Goal: Transaction & Acquisition: Purchase product/service

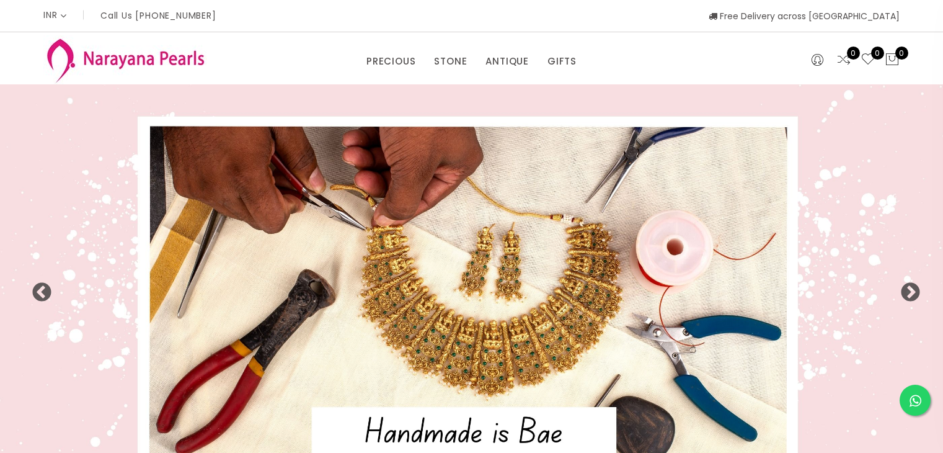
select select "INR"
click at [910, 295] on button "Next" at bounding box center [906, 288] width 12 height 12
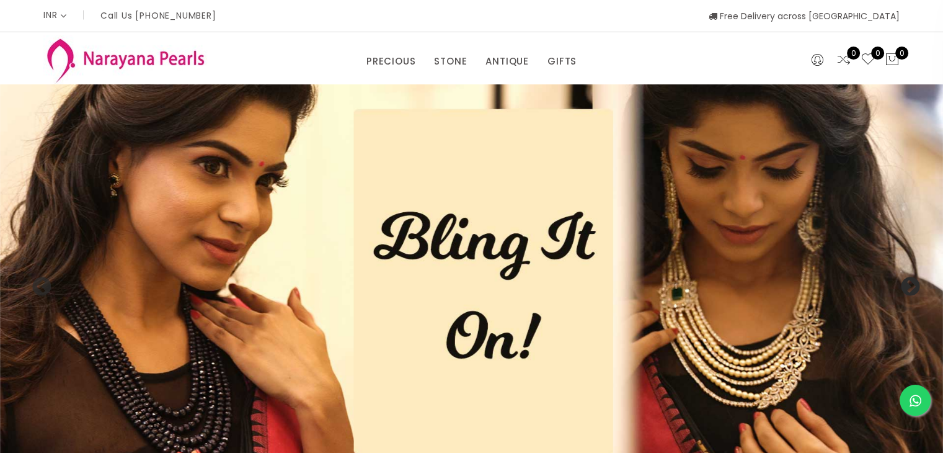
click at [910, 289] on button "Next" at bounding box center [906, 283] width 12 height 12
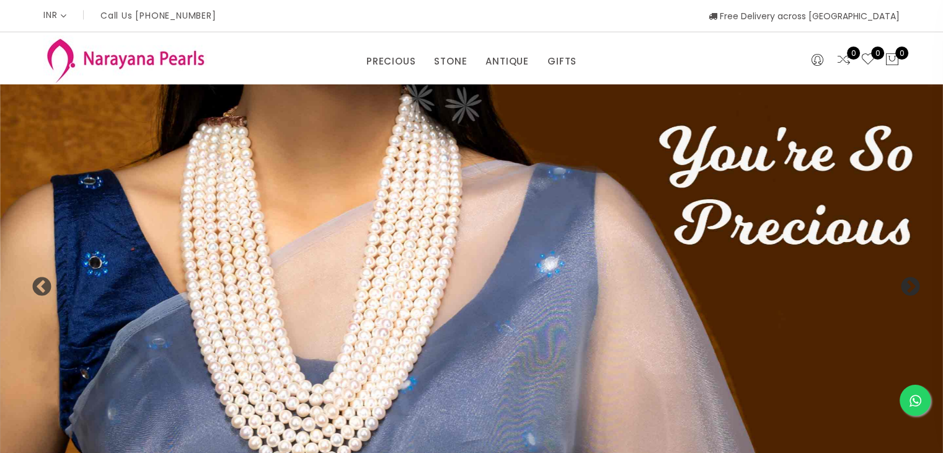
click at [910, 289] on button "Next" at bounding box center [906, 283] width 12 height 12
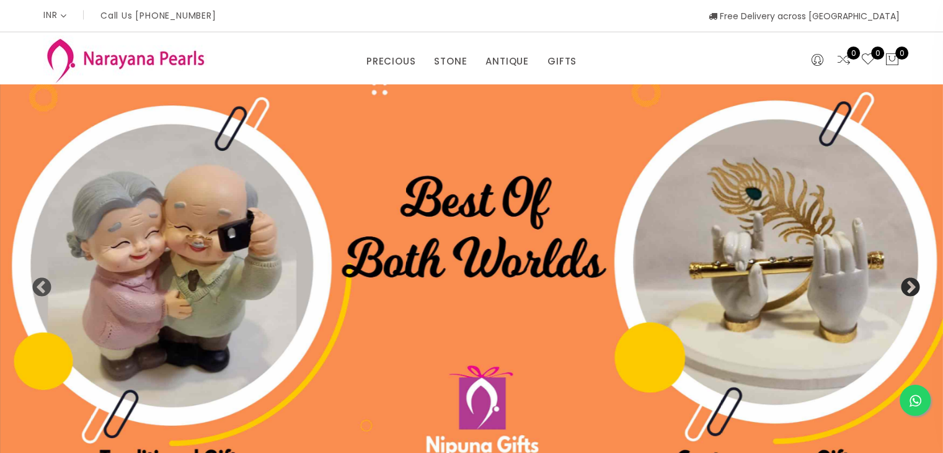
click at [910, 290] on button "Next" at bounding box center [906, 283] width 12 height 12
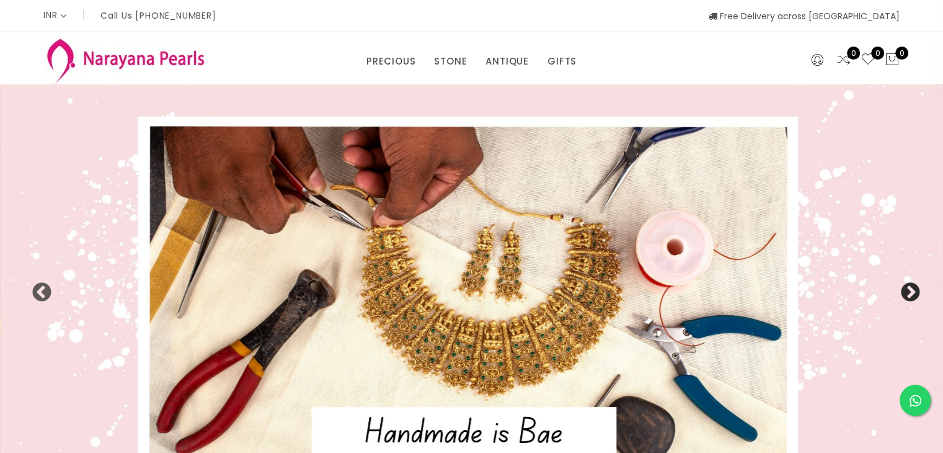
click at [911, 295] on button "Next" at bounding box center [906, 288] width 12 height 12
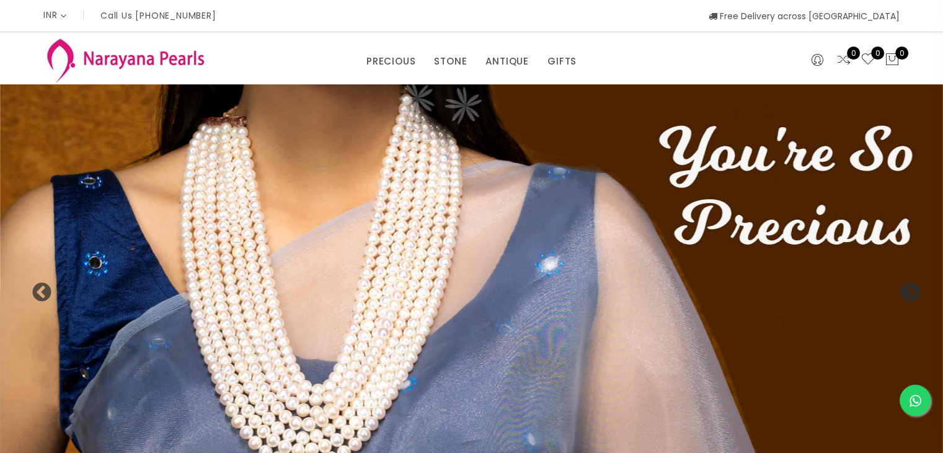
click at [911, 295] on button "Next" at bounding box center [906, 288] width 12 height 12
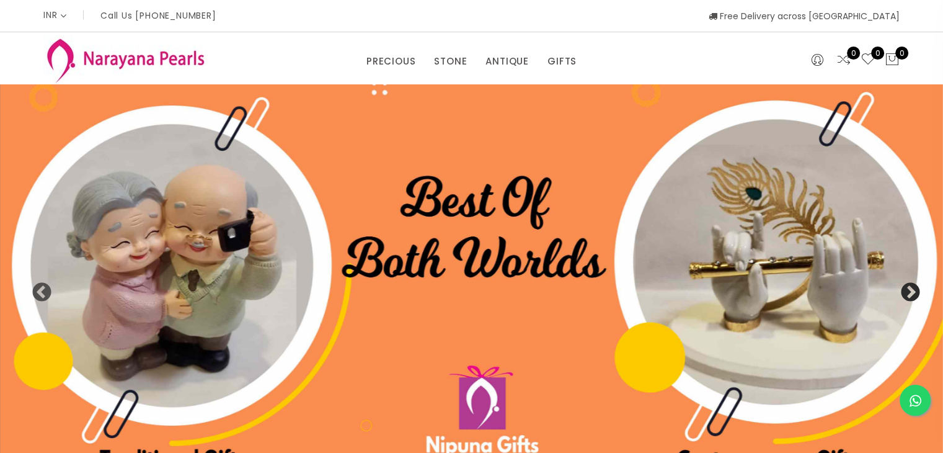
click at [911, 295] on button "Next" at bounding box center [906, 288] width 12 height 12
click at [912, 295] on button "Next" at bounding box center [906, 288] width 12 height 12
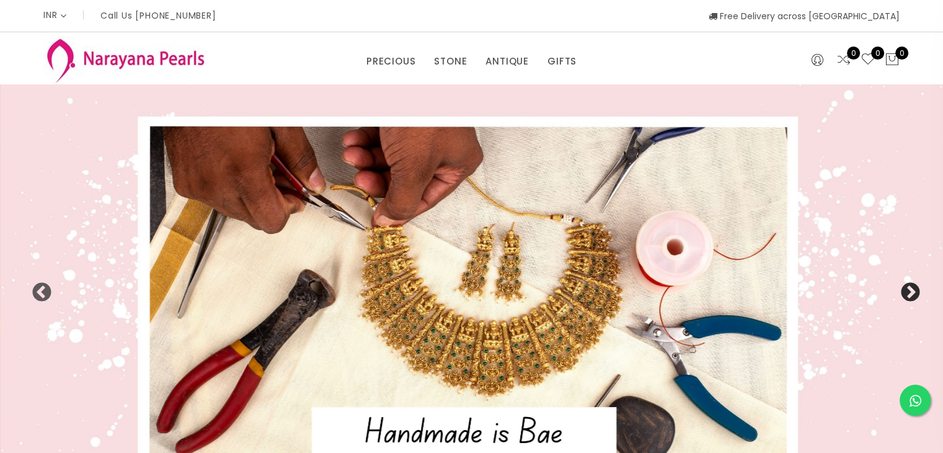
click at [908, 293] on button "Next" at bounding box center [906, 288] width 12 height 12
click at [908, 295] on button "Next" at bounding box center [906, 288] width 12 height 12
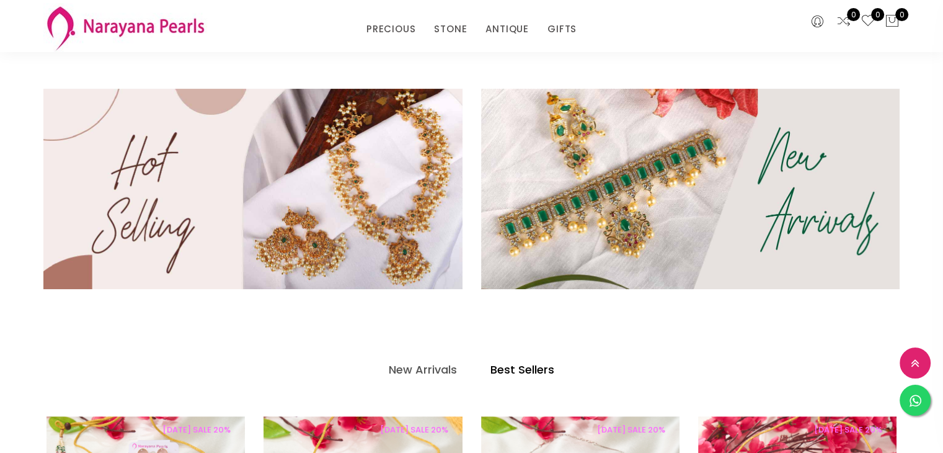
scroll to position [372, 0]
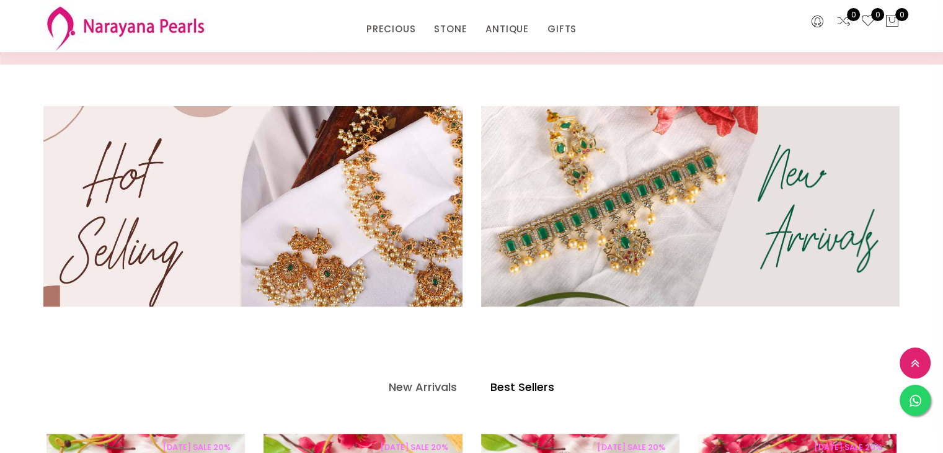
click at [329, 271] on img at bounding box center [252, 206] width 503 height 241
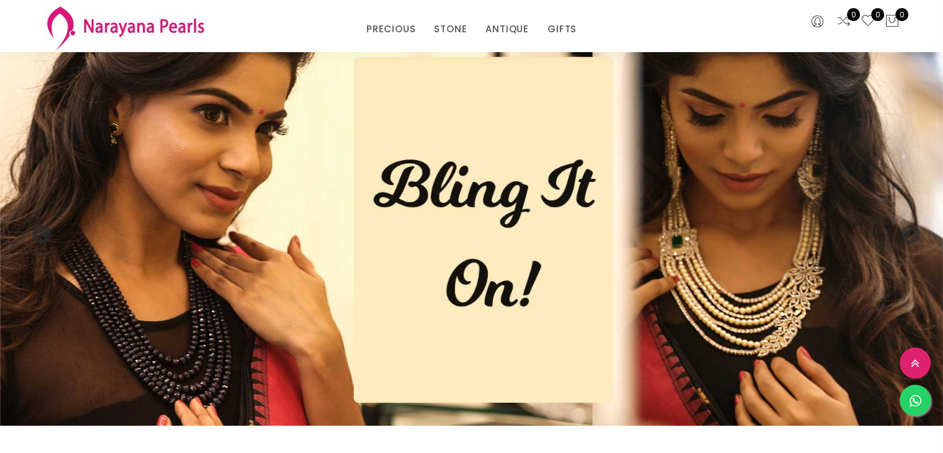
scroll to position [372, 0]
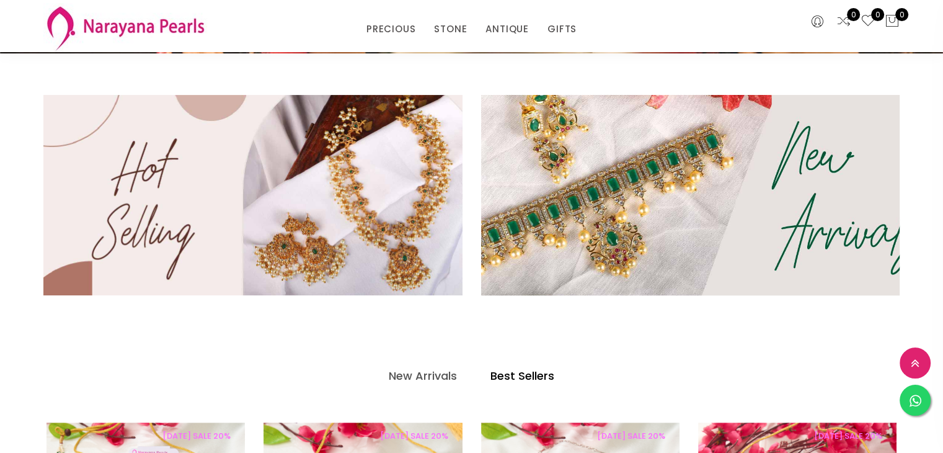
click at [749, 227] on img at bounding box center [690, 194] width 503 height 241
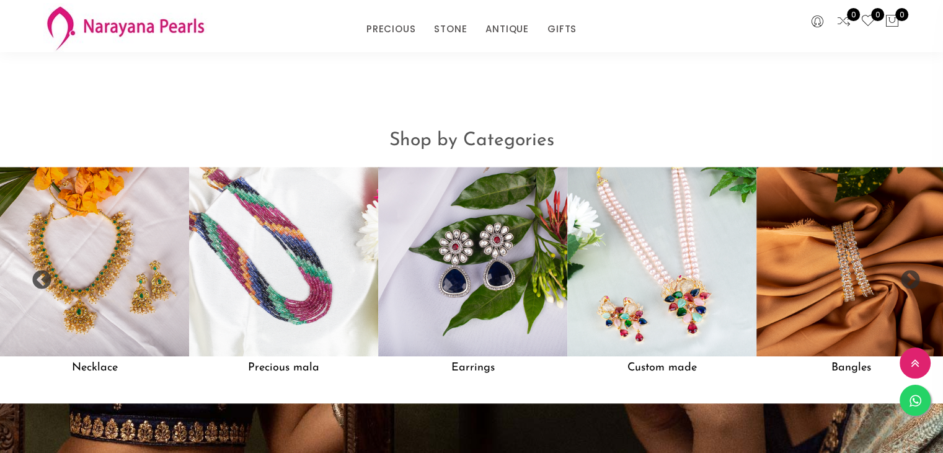
scroll to position [1065, 0]
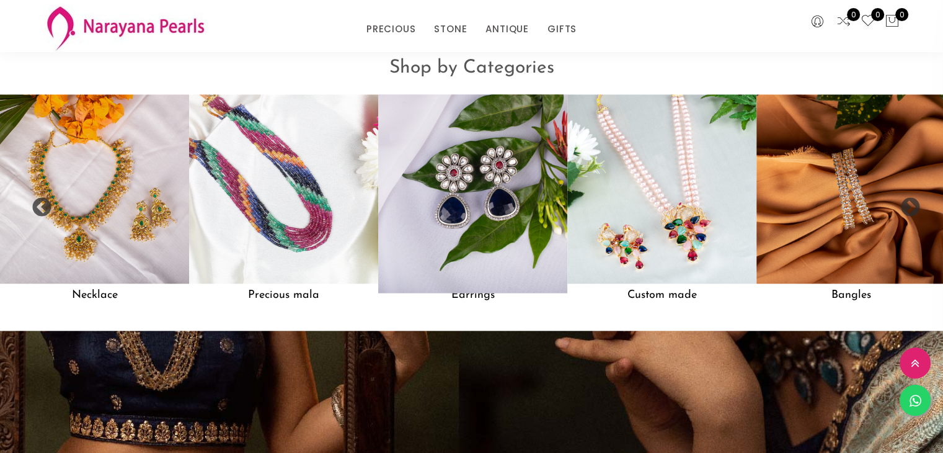
click at [514, 244] on img at bounding box center [473, 189] width 208 height 208
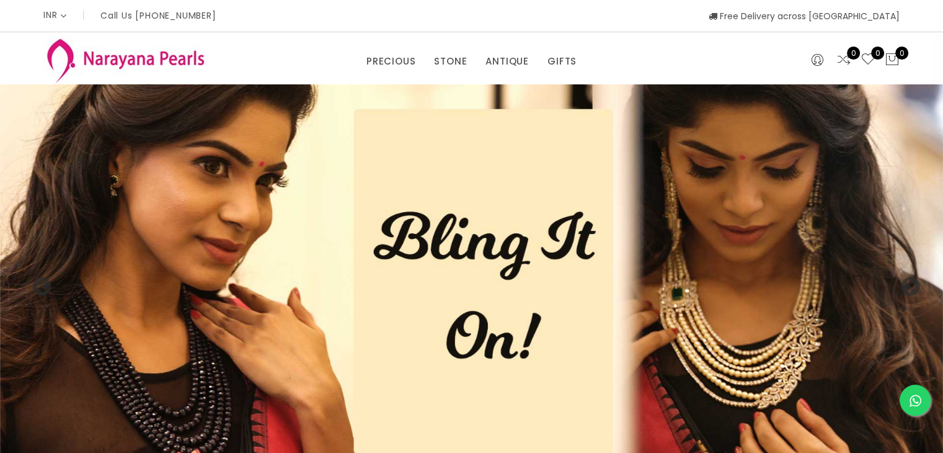
scroll to position [1065, 0]
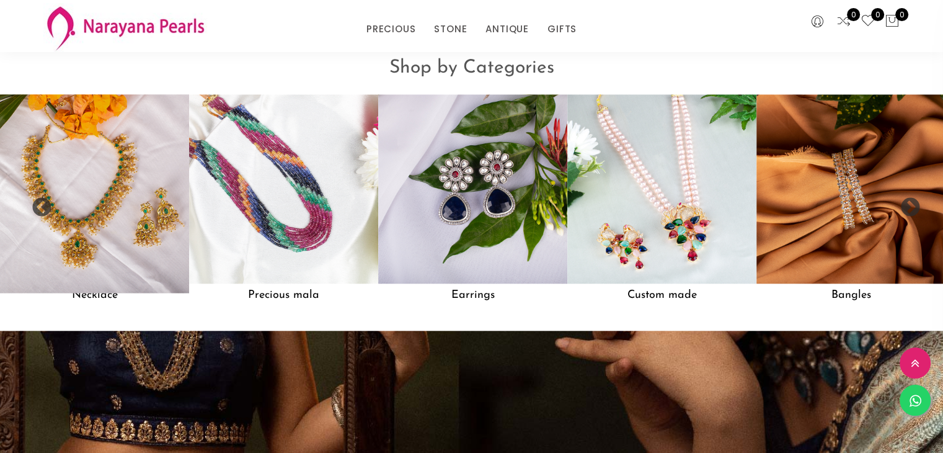
click at [140, 192] on img at bounding box center [95, 189] width 208 height 208
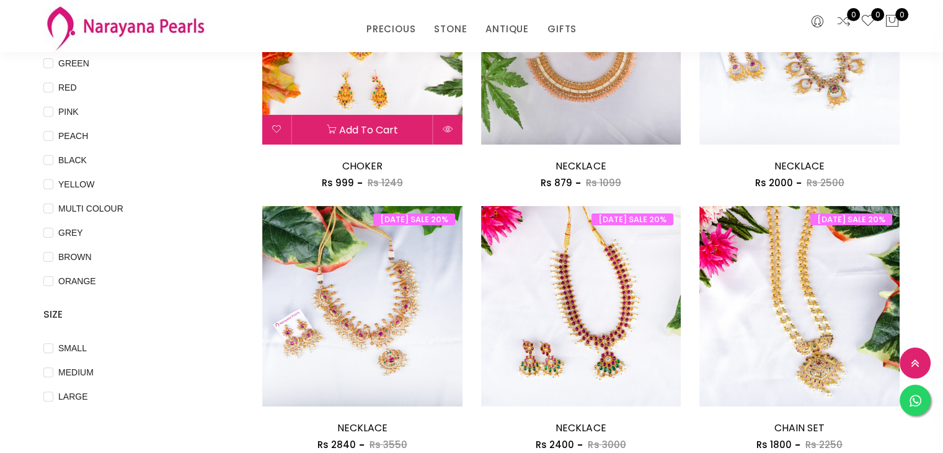
scroll to position [372, 0]
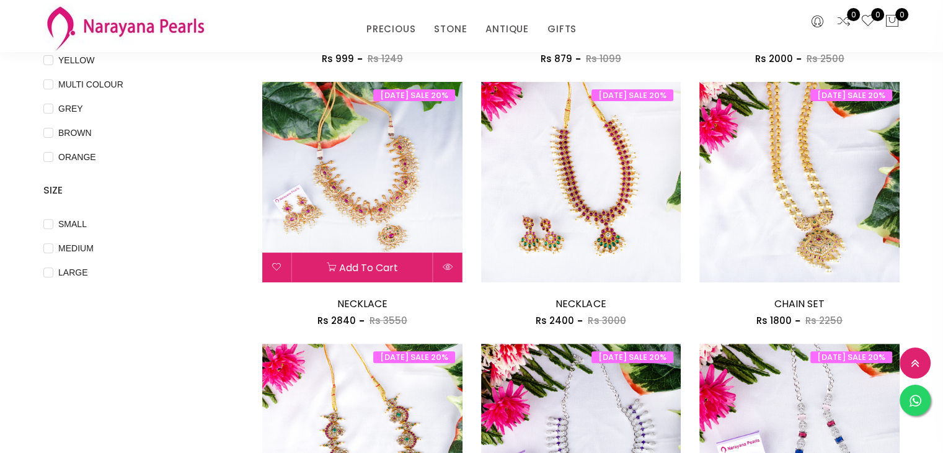
click at [429, 173] on img at bounding box center [362, 182] width 200 height 200
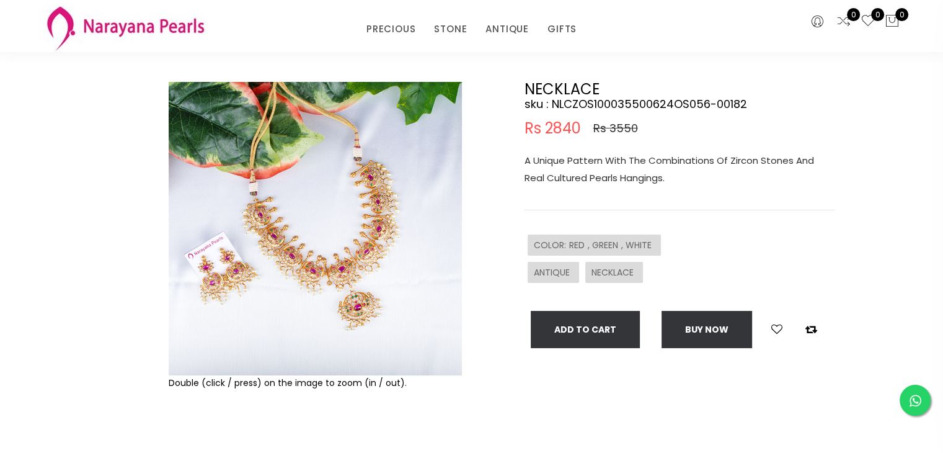
scroll to position [62, 0]
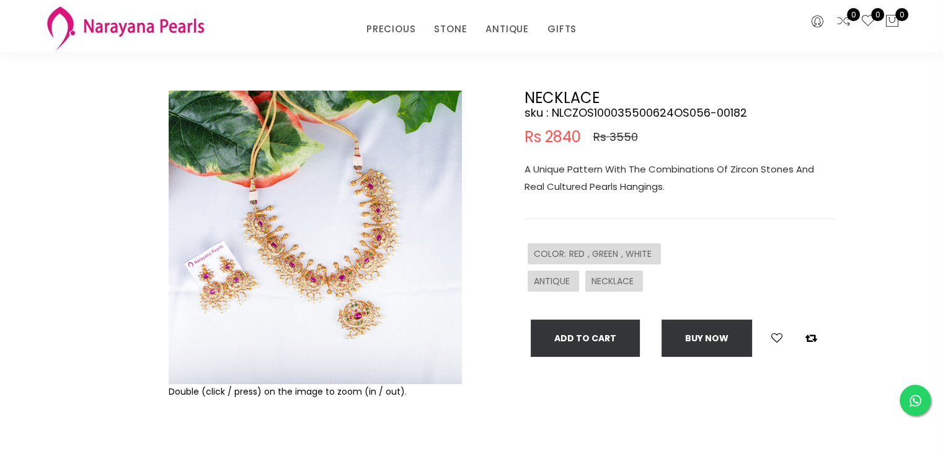
click at [360, 301] on img at bounding box center [315, 237] width 293 height 293
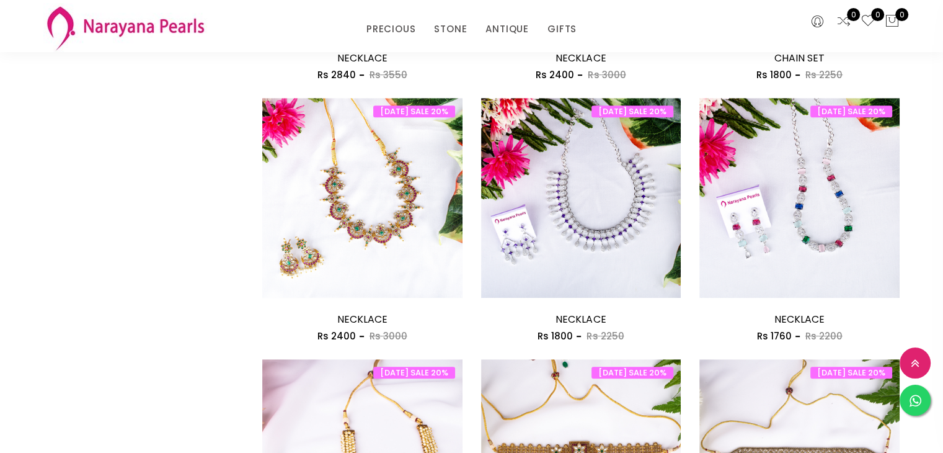
scroll to position [620, 0]
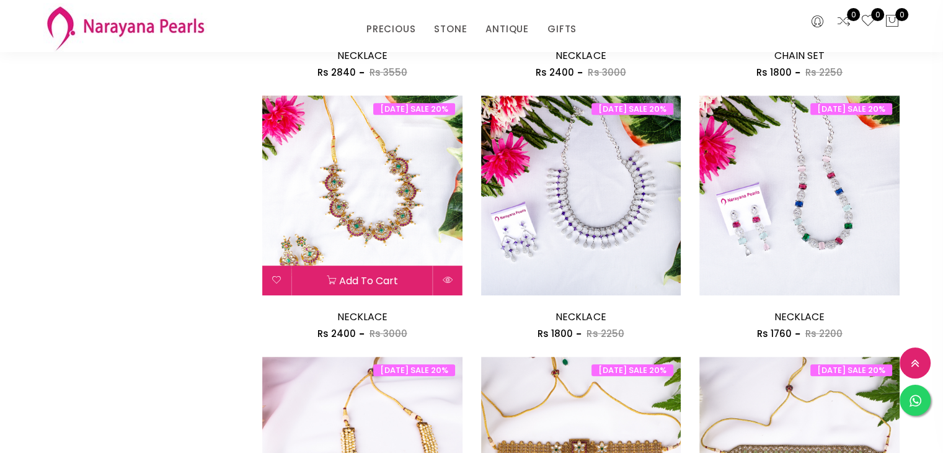
click at [388, 221] on img at bounding box center [362, 196] width 200 height 200
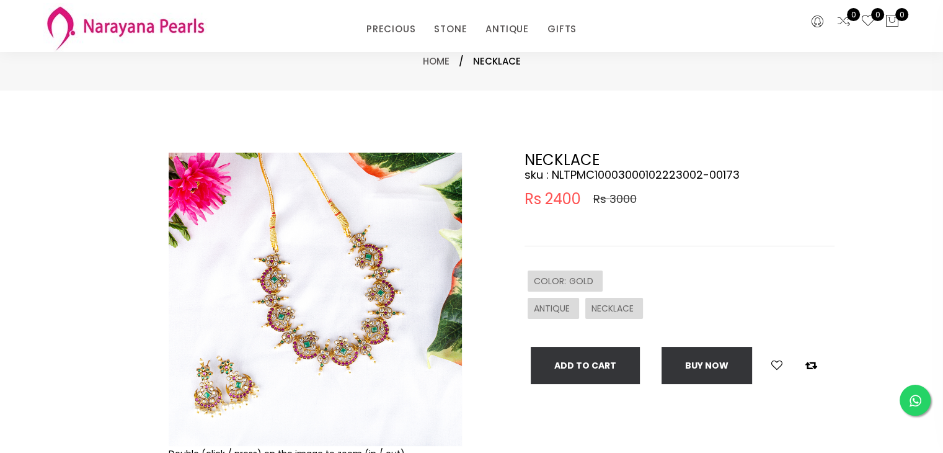
scroll to position [62, 0]
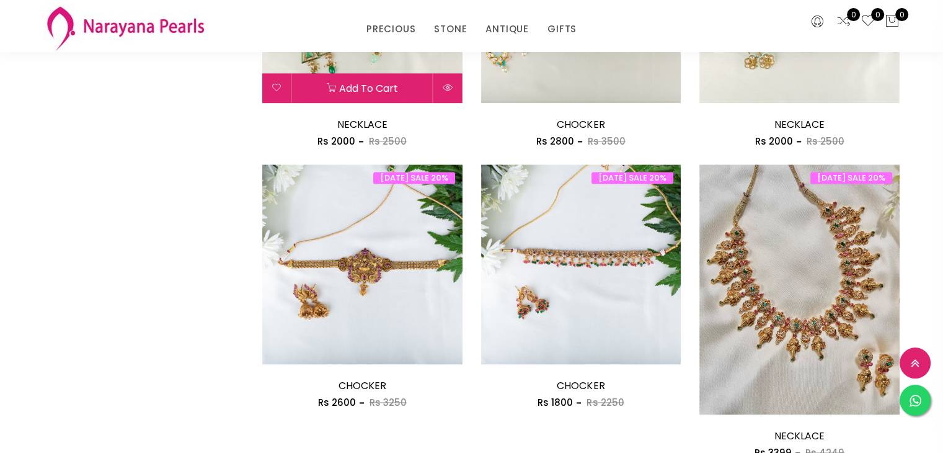
scroll to position [1685, 0]
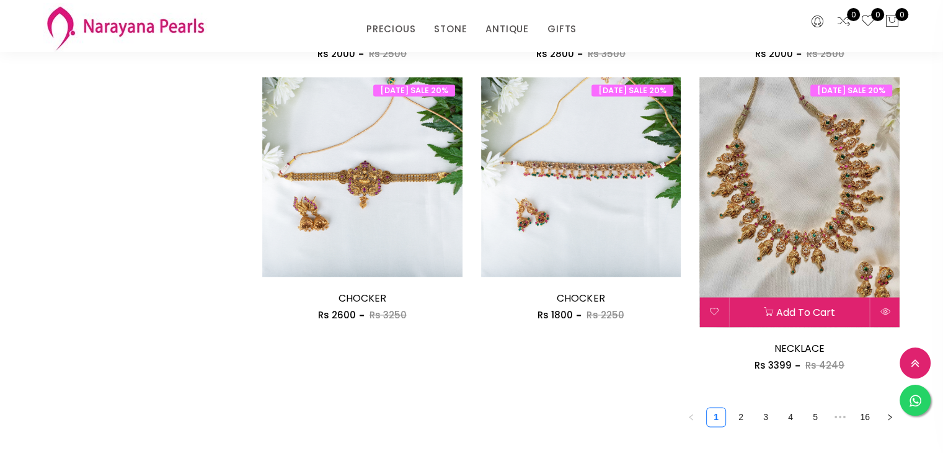
click at [777, 297] on button "Add to cart" at bounding box center [799, 312] width 141 height 30
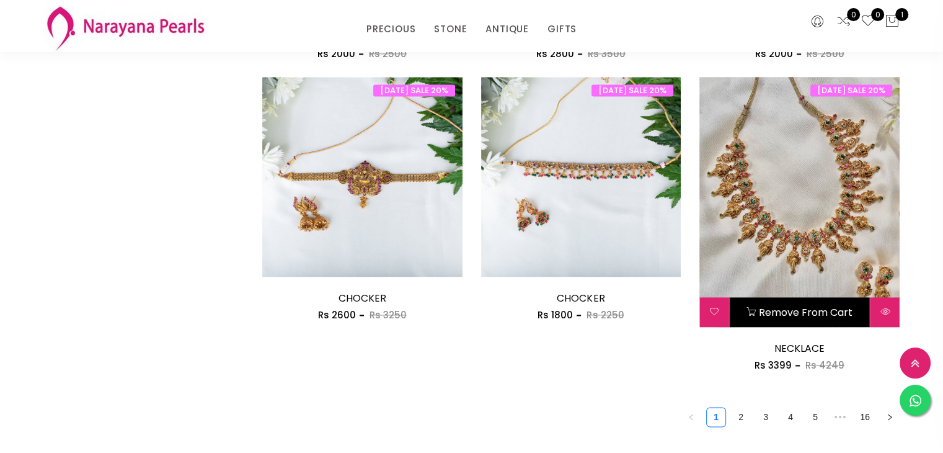
click at [824, 186] on img at bounding box center [800, 202] width 200 height 250
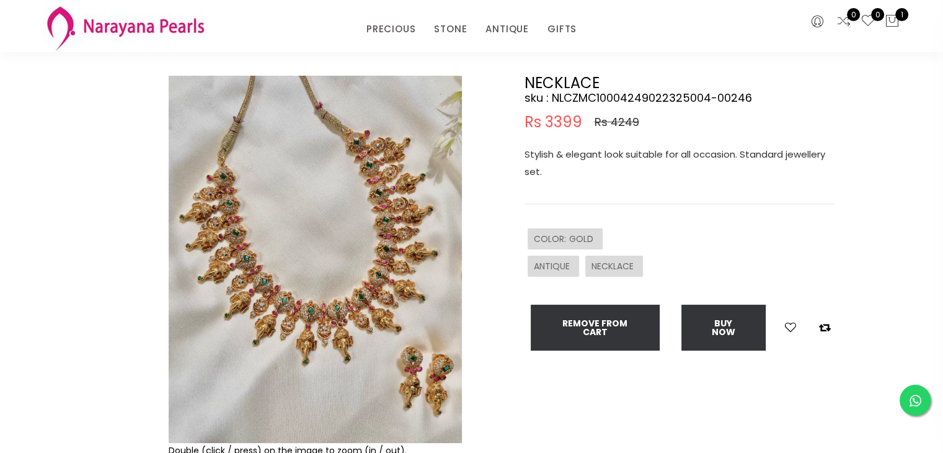
scroll to position [124, 0]
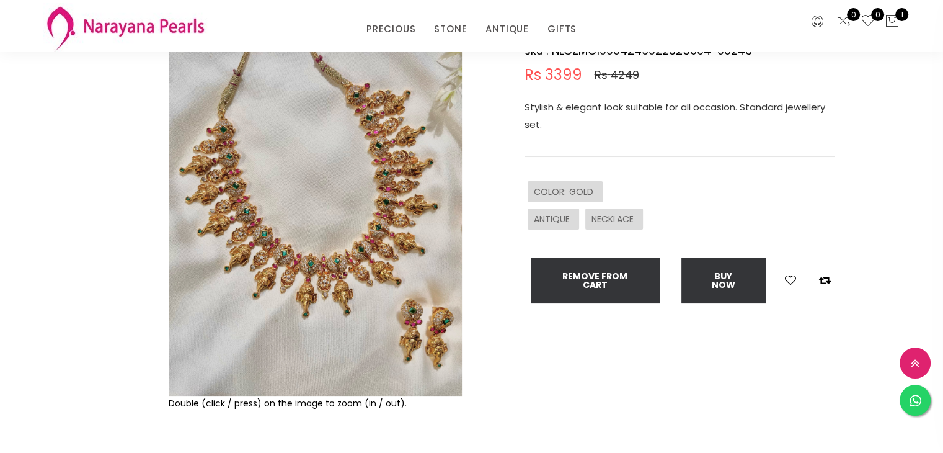
drag, startPoint x: 425, startPoint y: 329, endPoint x: 417, endPoint y: 349, distance: 21.4
click at [417, 349] on img at bounding box center [315, 212] width 293 height 367
drag, startPoint x: 339, startPoint y: 241, endPoint x: 340, endPoint y: 309, distance: 68.2
click at [340, 309] on img at bounding box center [315, 212] width 293 height 367
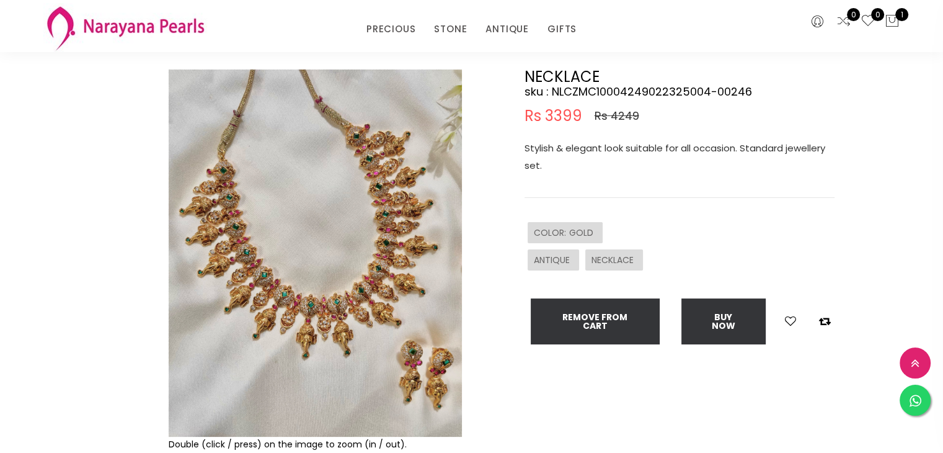
scroll to position [62, 0]
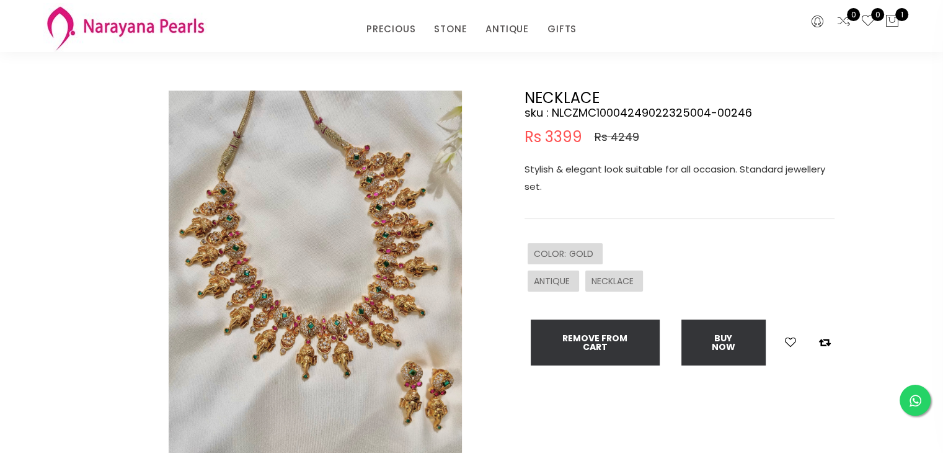
drag, startPoint x: 227, startPoint y: 181, endPoint x: 17, endPoint y: 16, distance: 266.8
click at [439, 404] on img at bounding box center [315, 274] width 293 height 367
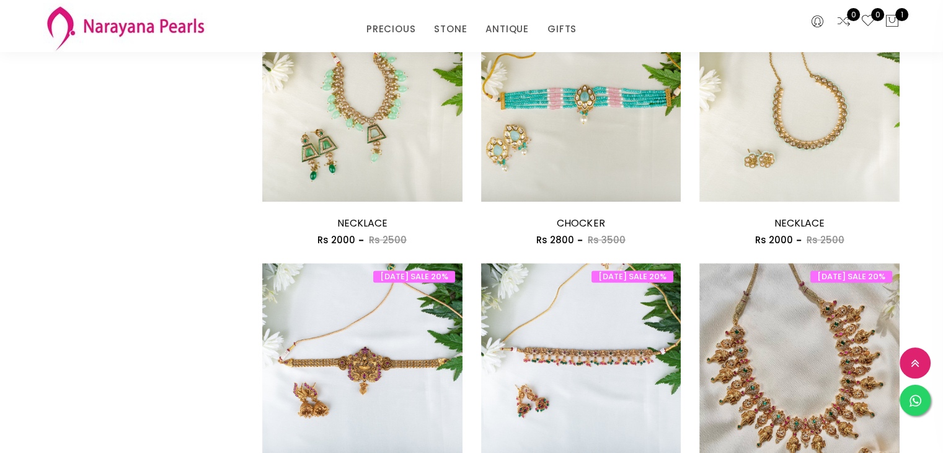
scroll to position [1747, 0]
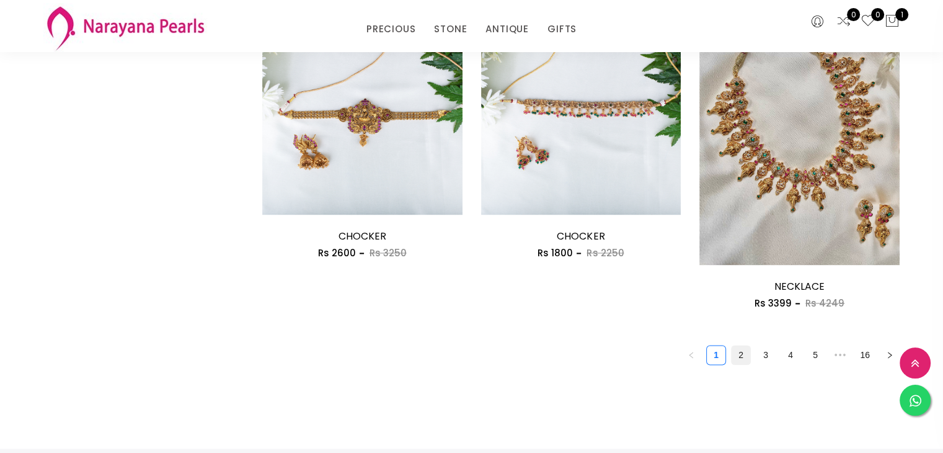
click at [737, 349] on link "2" at bounding box center [741, 355] width 19 height 19
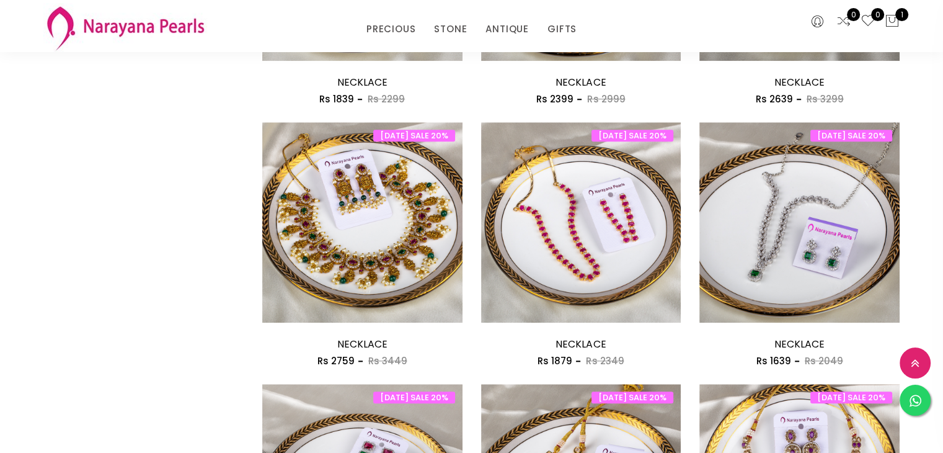
scroll to position [1179, 0]
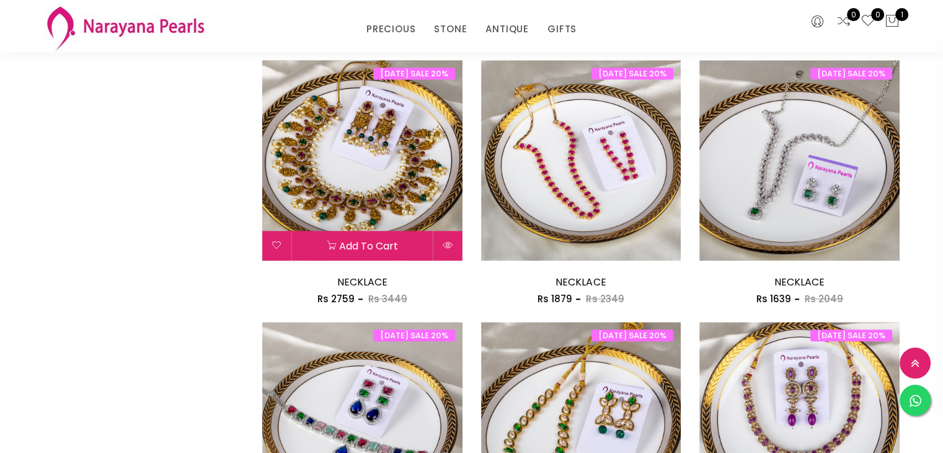
click at [320, 147] on img at bounding box center [362, 160] width 200 height 200
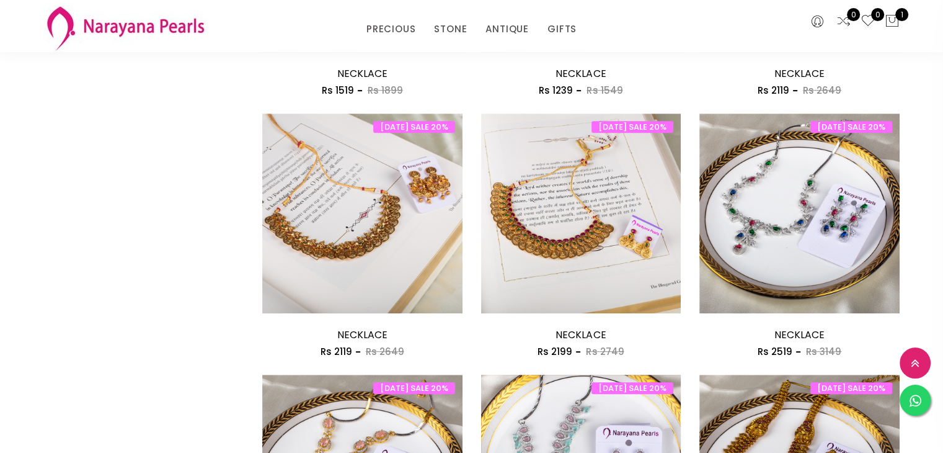
scroll to position [631, 0]
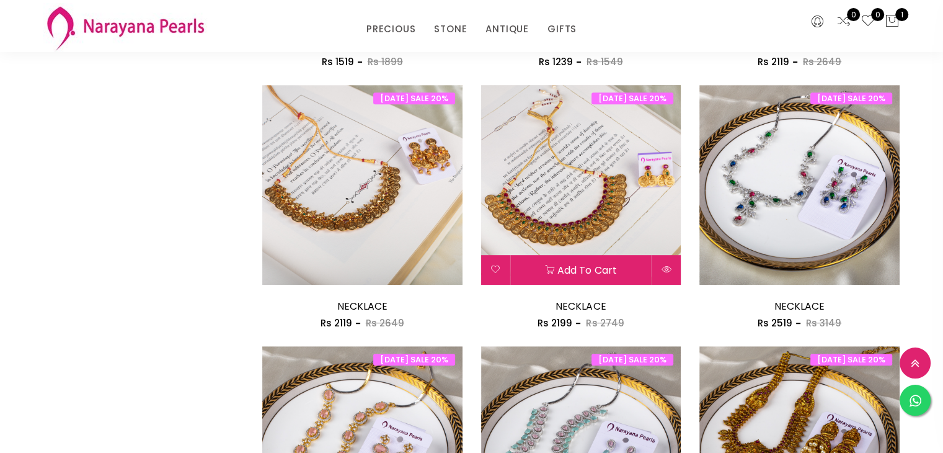
click at [590, 229] on img at bounding box center [581, 185] width 200 height 200
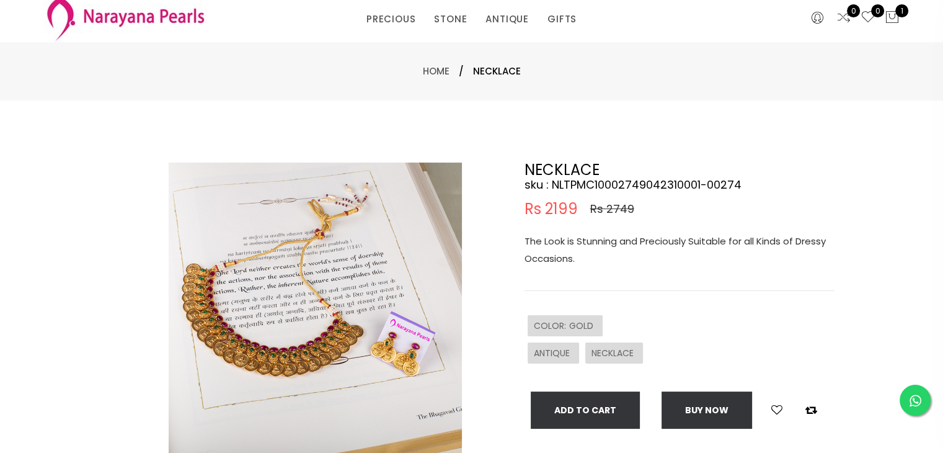
scroll to position [62, 0]
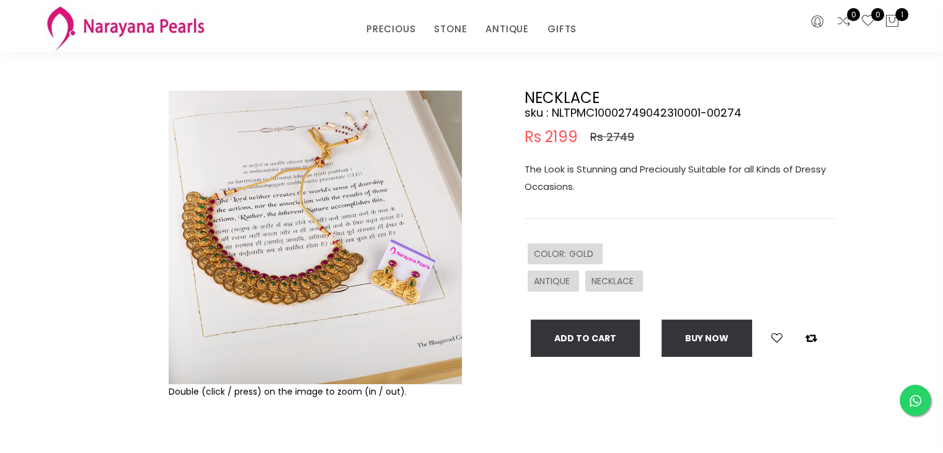
drag, startPoint x: 280, startPoint y: 277, endPoint x: 346, endPoint y: 269, distance: 65.6
click at [346, 269] on img at bounding box center [315, 237] width 293 height 293
click at [160, 231] on div at bounding box center [136, 286] width 54 height 391
click at [196, 234] on img at bounding box center [315, 237] width 293 height 293
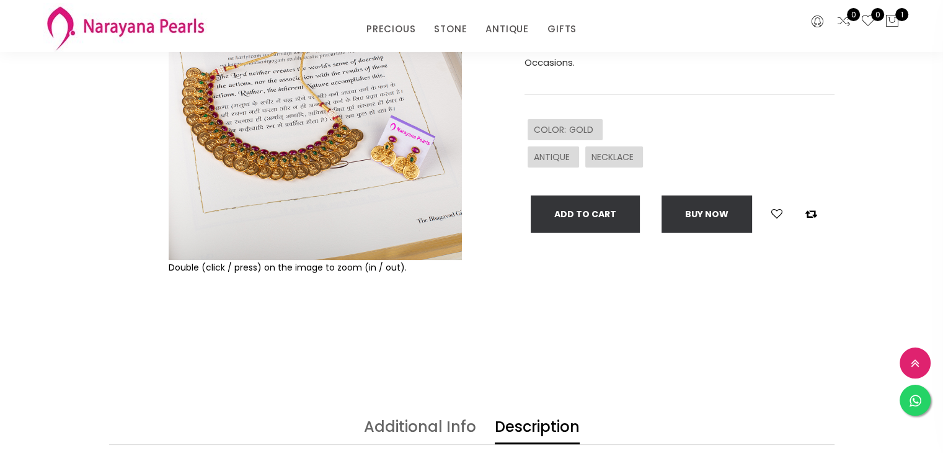
scroll to position [124, 0]
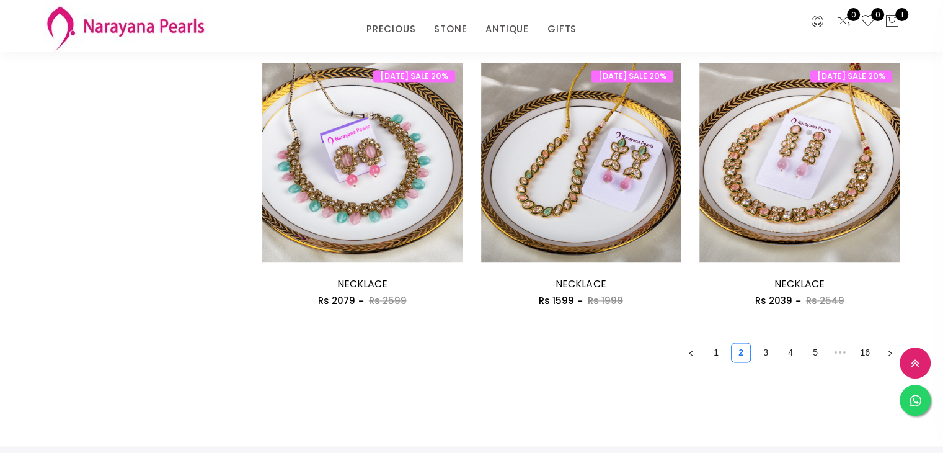
scroll to position [1809, 0]
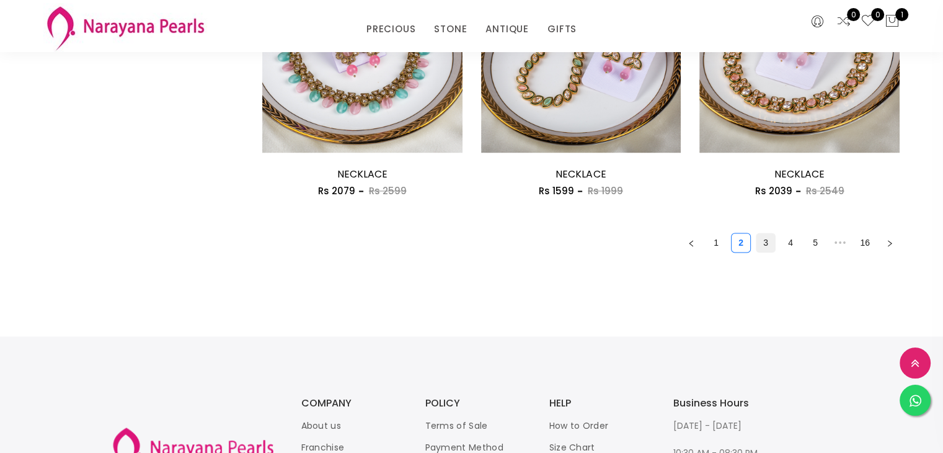
click at [772, 236] on link "3" at bounding box center [766, 242] width 19 height 19
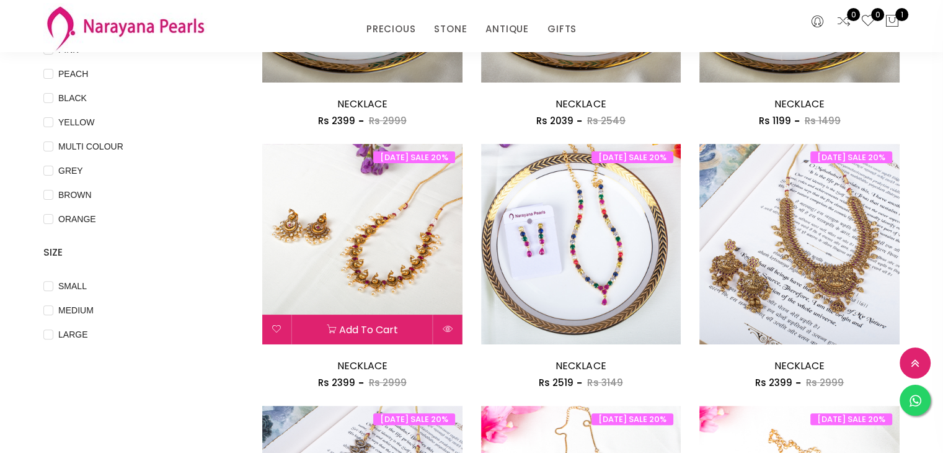
scroll to position [372, 0]
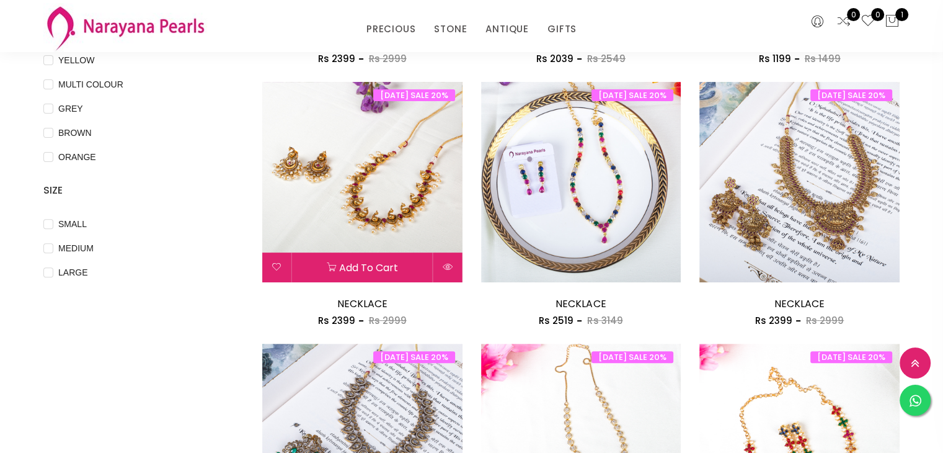
click at [406, 155] on img at bounding box center [362, 182] width 200 height 200
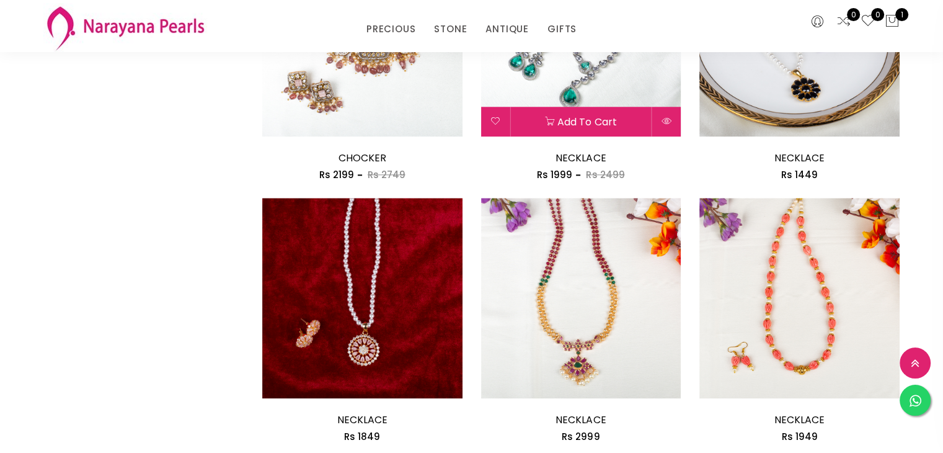
scroll to position [1427, 0]
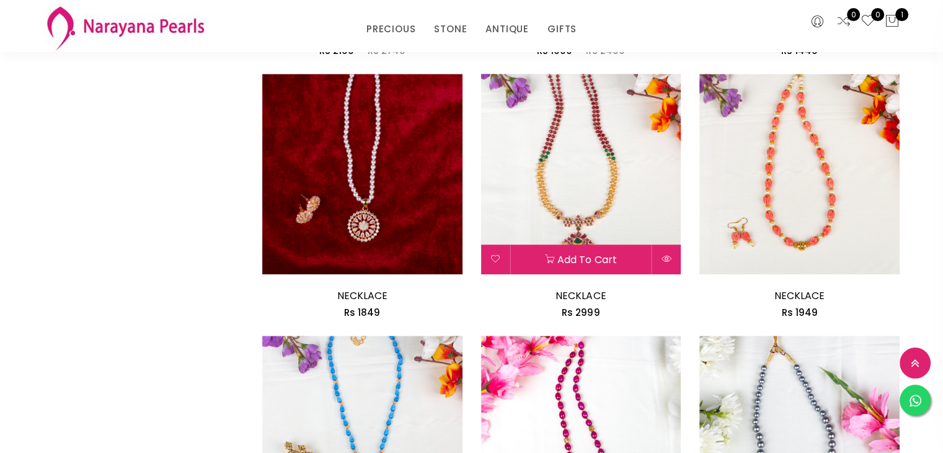
click at [568, 189] on img at bounding box center [581, 174] width 200 height 200
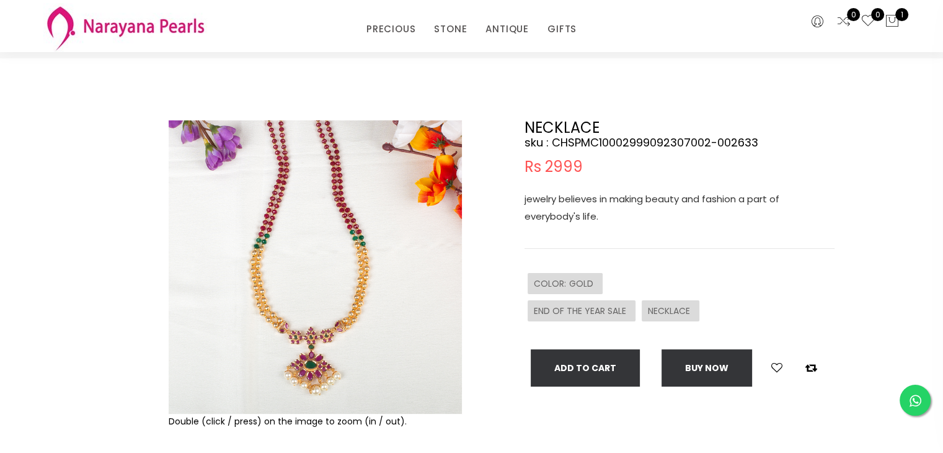
scroll to position [62, 0]
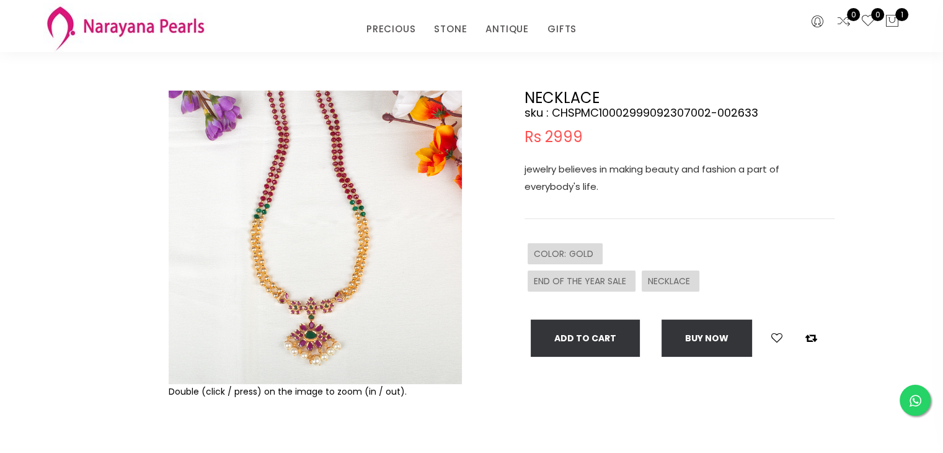
drag, startPoint x: 293, startPoint y: 291, endPoint x: 380, endPoint y: 303, distance: 87.1
click at [380, 303] on img at bounding box center [315, 237] width 293 height 293
drag, startPoint x: 313, startPoint y: 349, endPoint x: 313, endPoint y: 272, distance: 76.9
click at [313, 273] on img at bounding box center [315, 237] width 293 height 293
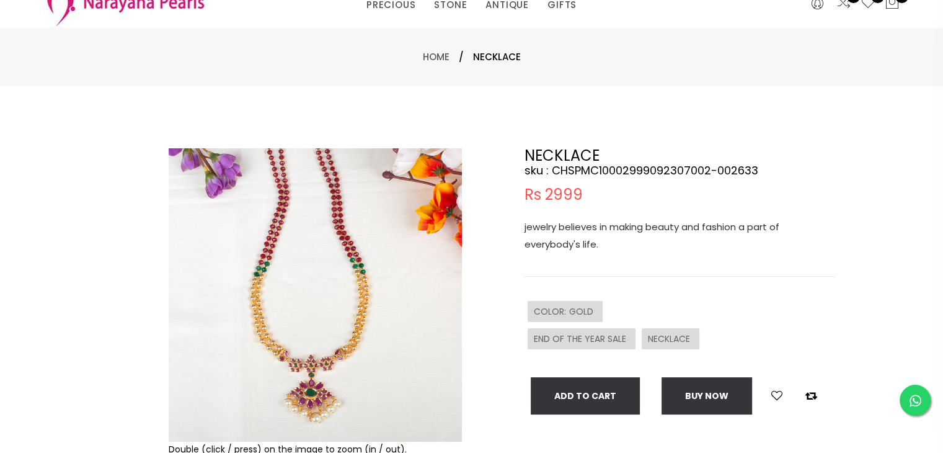
scroll to position [124, 0]
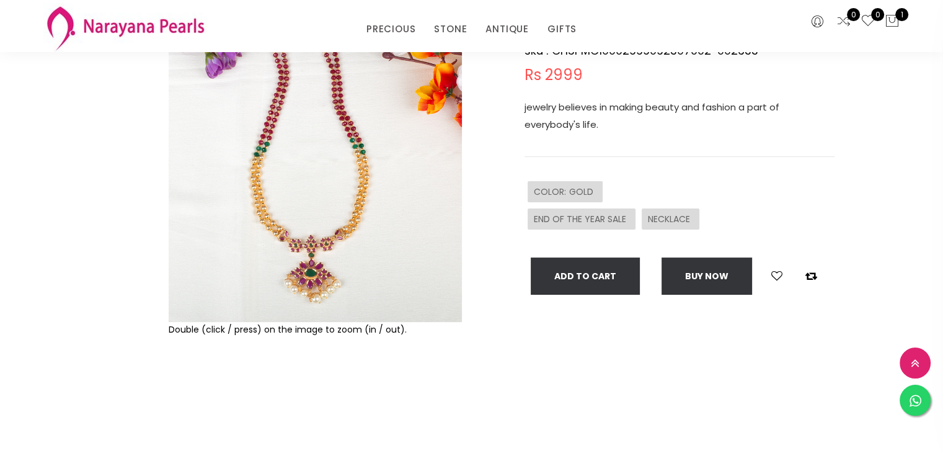
click at [310, 278] on img at bounding box center [315, 175] width 293 height 293
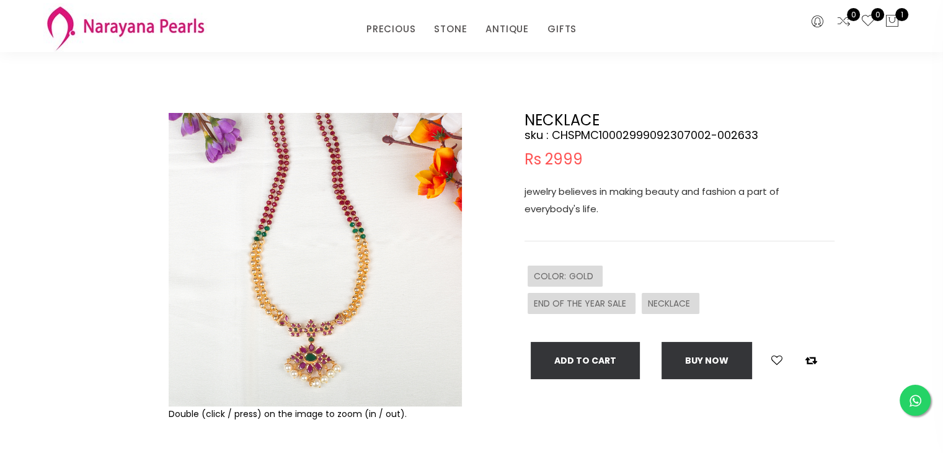
scroll to position [62, 0]
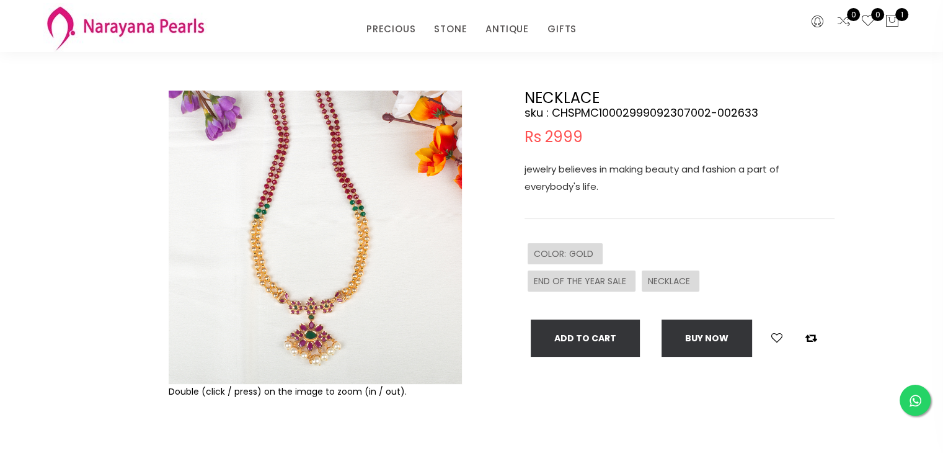
drag, startPoint x: 274, startPoint y: 168, endPoint x: 433, endPoint y: 239, distance: 174.7
click at [434, 238] on img at bounding box center [315, 237] width 293 height 293
drag, startPoint x: 280, startPoint y: 337, endPoint x: 332, endPoint y: 367, distance: 60.6
click at [332, 367] on img at bounding box center [315, 237] width 293 height 293
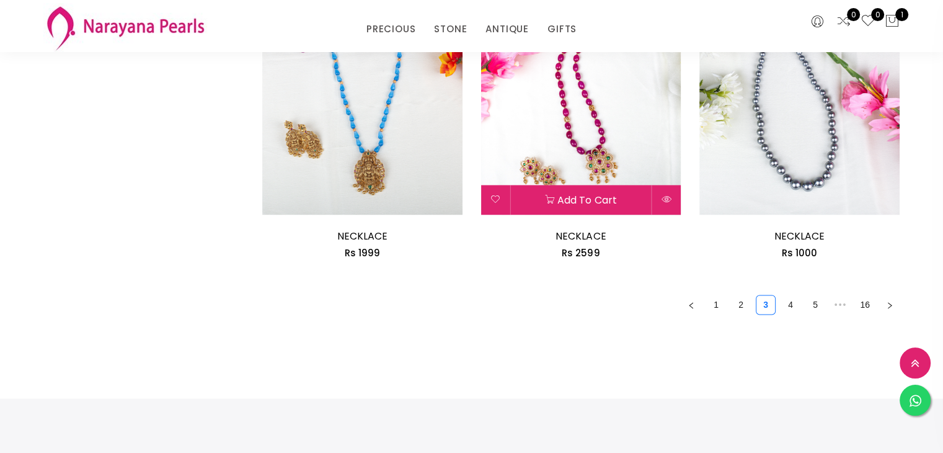
scroll to position [1809, 0]
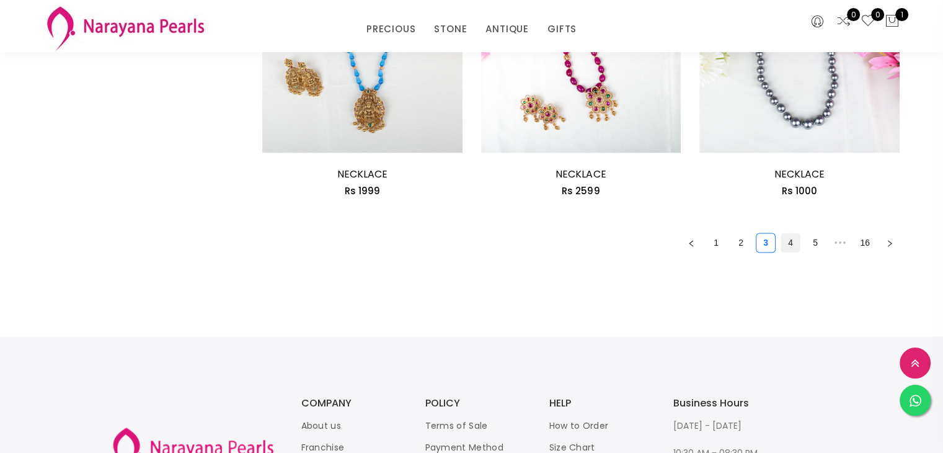
click at [798, 241] on link "4" at bounding box center [791, 242] width 19 height 19
